Goal: Find specific page/section

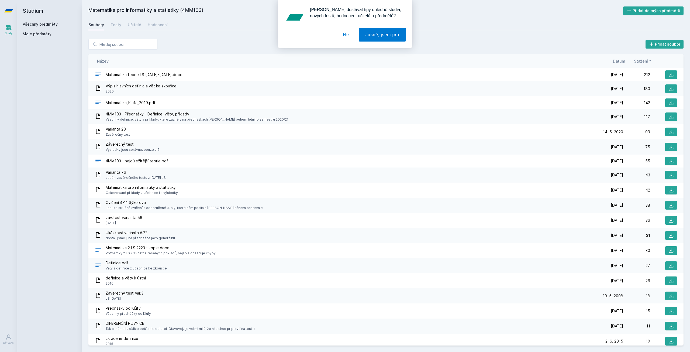
click at [42, 29] on div "[PERSON_NAME] dostávat tipy ohledně studia, nových testů, hodnocení učitelů a p…" at bounding box center [345, 24] width 690 height 48
click at [45, 23] on div "[PERSON_NAME] dostávat tipy ohledně studia, nových testů, hodnocení učitelů a p…" at bounding box center [345, 24] width 690 height 48
click at [342, 36] on button "Ne" at bounding box center [345, 34] width 19 height 13
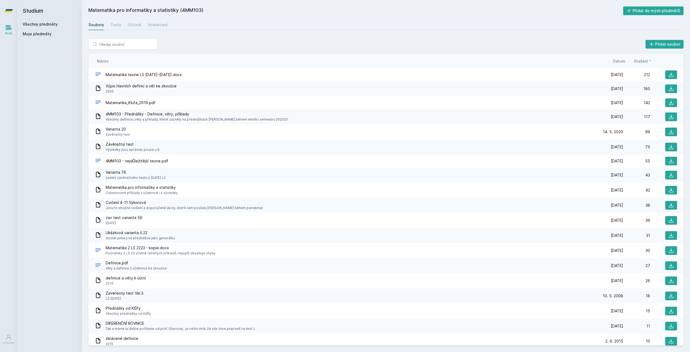
click at [34, 25] on link "Všechny předměty" at bounding box center [40, 24] width 35 height 5
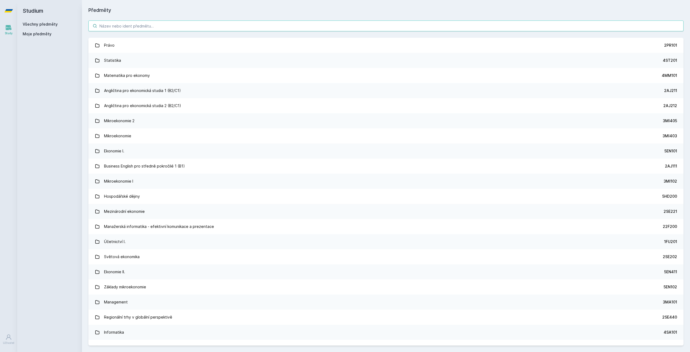
click at [129, 29] on input "search" at bounding box center [385, 25] width 595 height 11
paste input "1FP201"
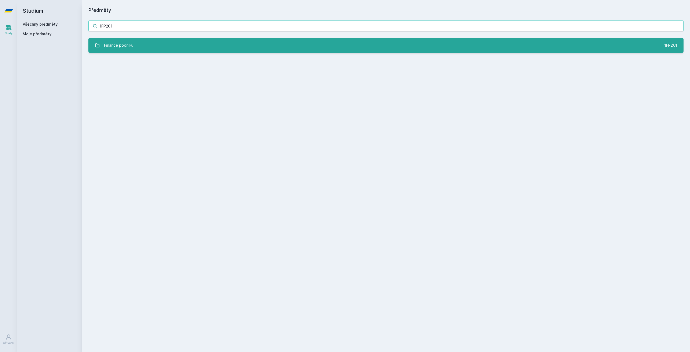
type input "1FP201"
click at [131, 41] on div "Finance podniku" at bounding box center [118, 45] width 29 height 11
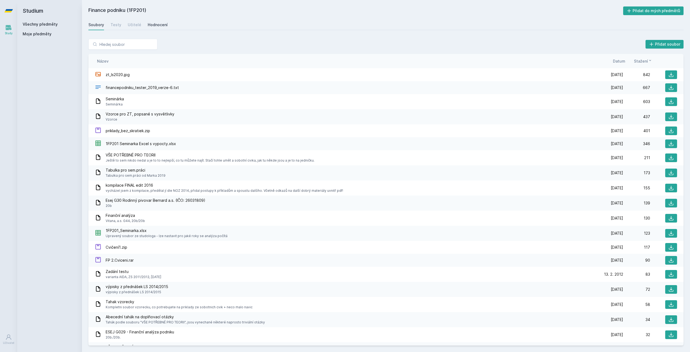
click at [151, 24] on div "Hodnocení" at bounding box center [158, 24] width 20 height 5
